Goal: Information Seeking & Learning: Learn about a topic

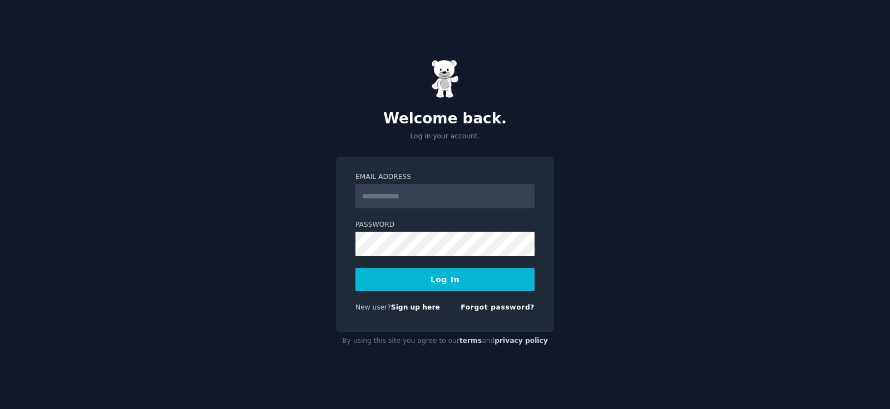
click at [434, 198] on input "Email Address" at bounding box center [444, 196] width 179 height 24
type input "**********"
click at [537, 217] on div "**********" at bounding box center [445, 245] width 218 height 176
click at [409, 282] on button "Log In" at bounding box center [444, 279] width 179 height 23
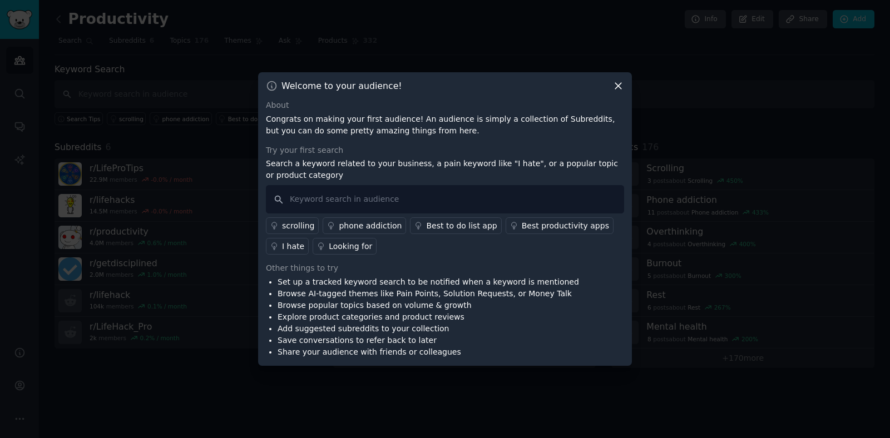
click at [617, 87] on icon at bounding box center [618, 86] width 6 height 6
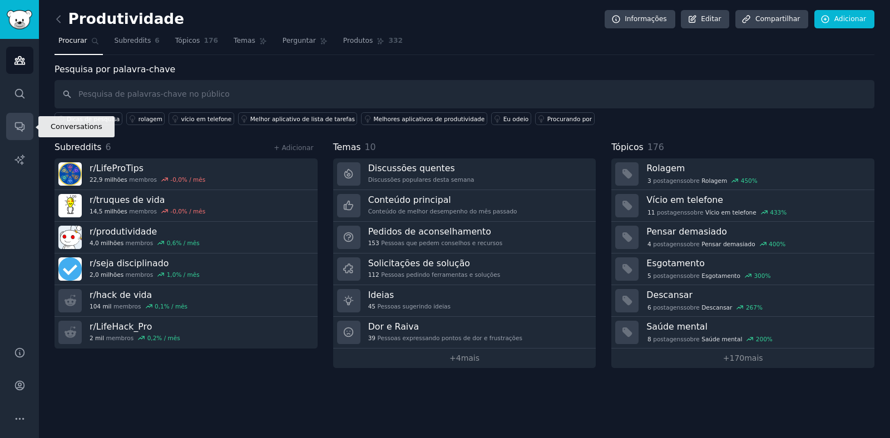
click at [18, 127] on icon "Barra lateral" at bounding box center [19, 127] width 9 height 9
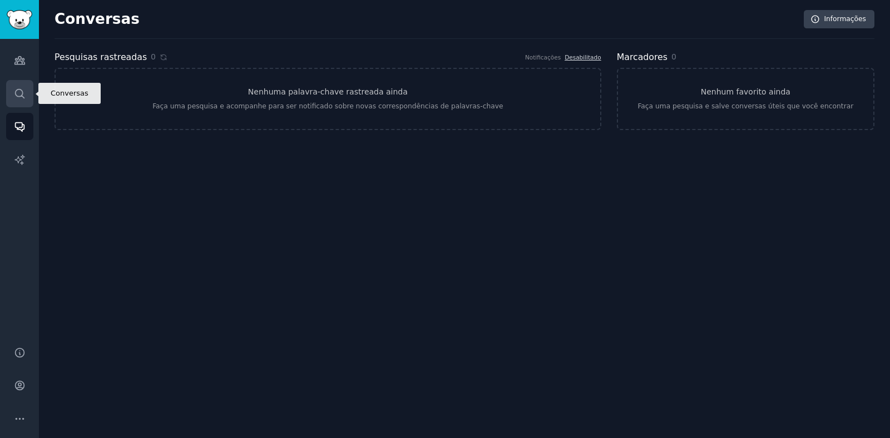
click at [22, 86] on link "Procurar" at bounding box center [19, 93] width 27 height 27
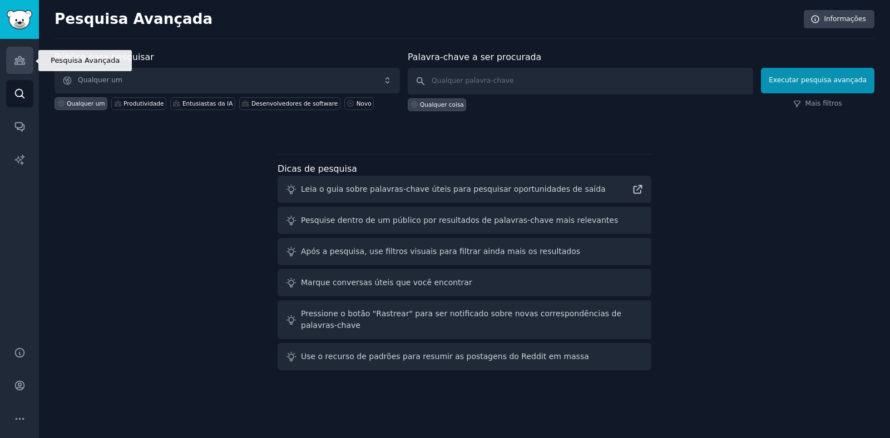
click at [19, 61] on icon "Barra lateral" at bounding box center [19, 61] width 10 height 8
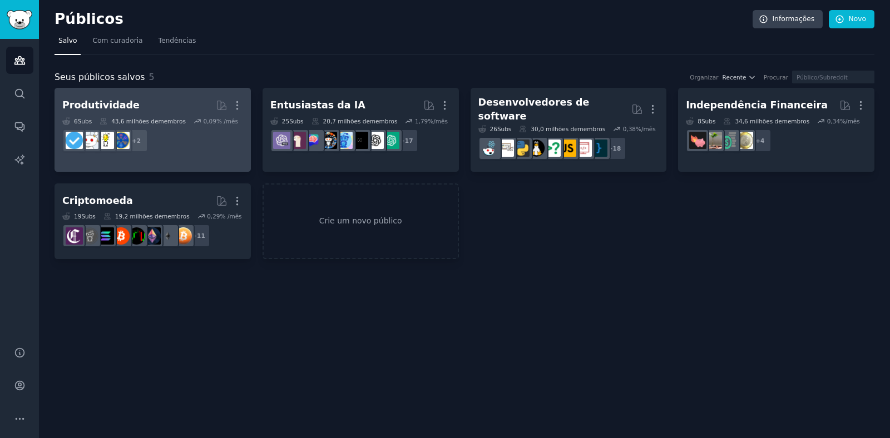
click at [172, 101] on h2 "Produtividade Com curadoria de GummySearch Mais" at bounding box center [152, 105] width 181 height 19
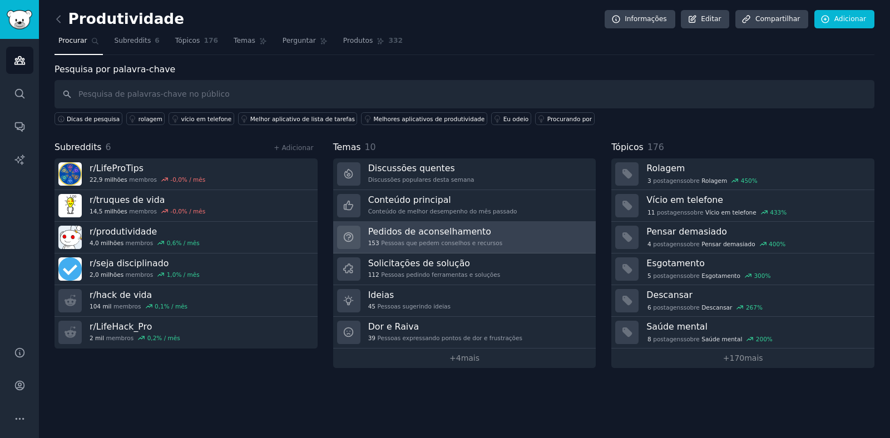
click at [439, 237] on div "Pedidos de aconselhamento 153 Pessoas que pedem conselhos e recursos" at bounding box center [435, 237] width 135 height 23
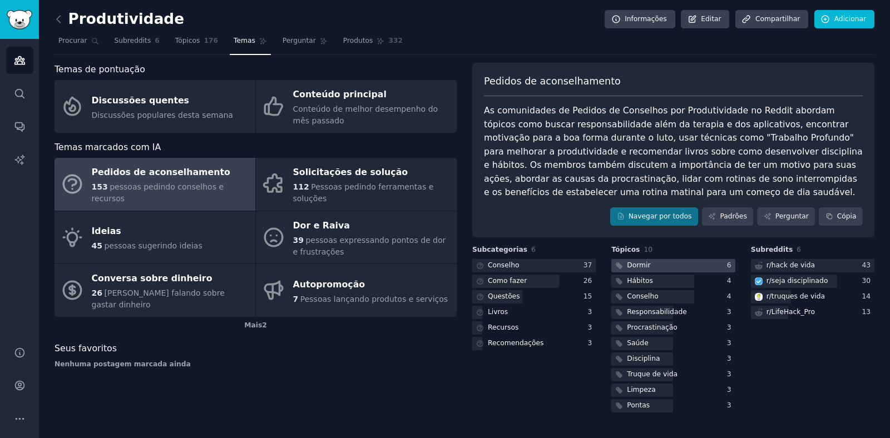
click at [641, 269] on font "Dormir" at bounding box center [638, 265] width 23 height 8
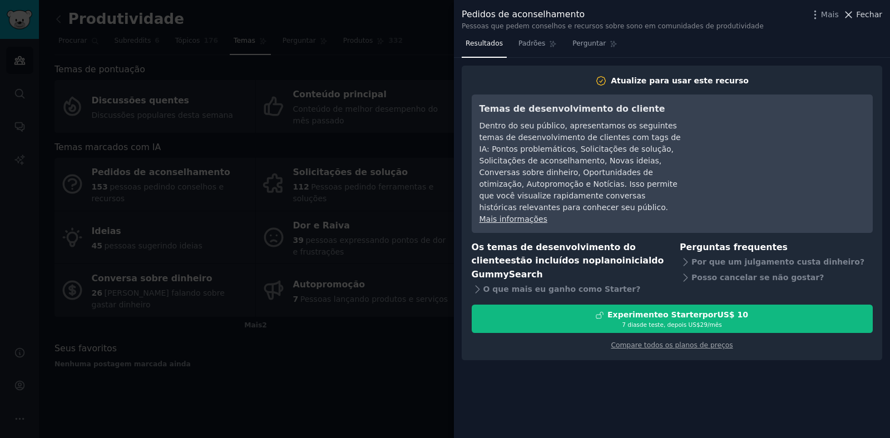
click at [870, 16] on font "Fechar" at bounding box center [869, 14] width 26 height 9
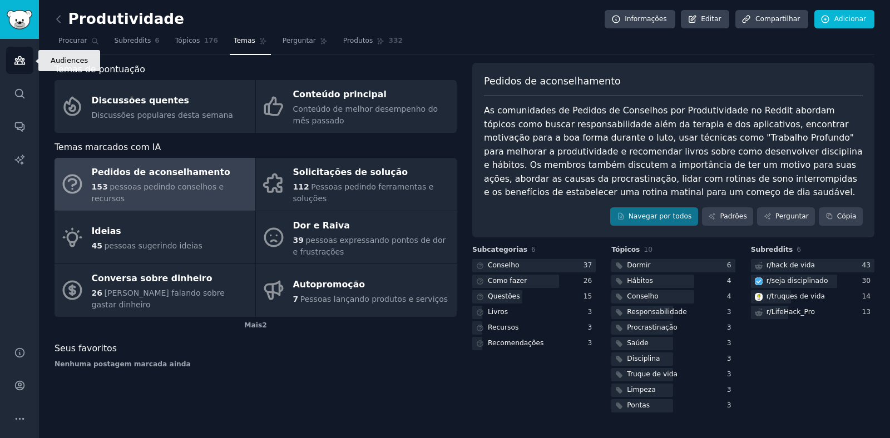
click at [20, 61] on icon "Barra lateral" at bounding box center [19, 61] width 10 height 8
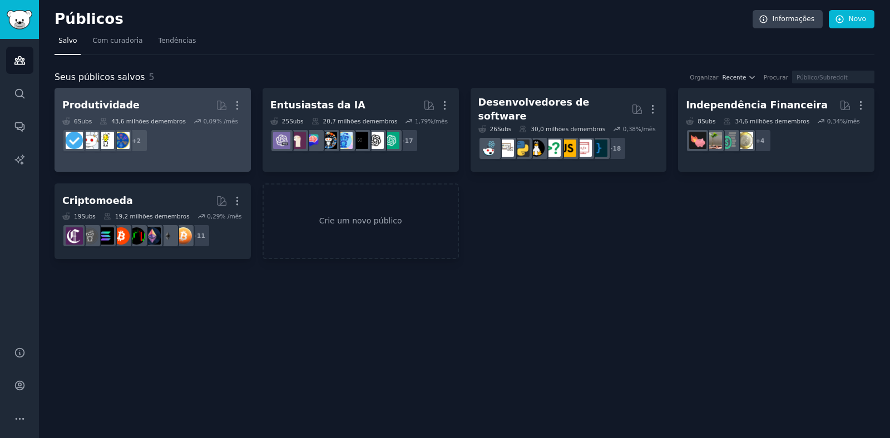
click at [152, 101] on h2 "Produtividade Mais" at bounding box center [152, 105] width 181 height 19
